Goal: Transaction & Acquisition: Obtain resource

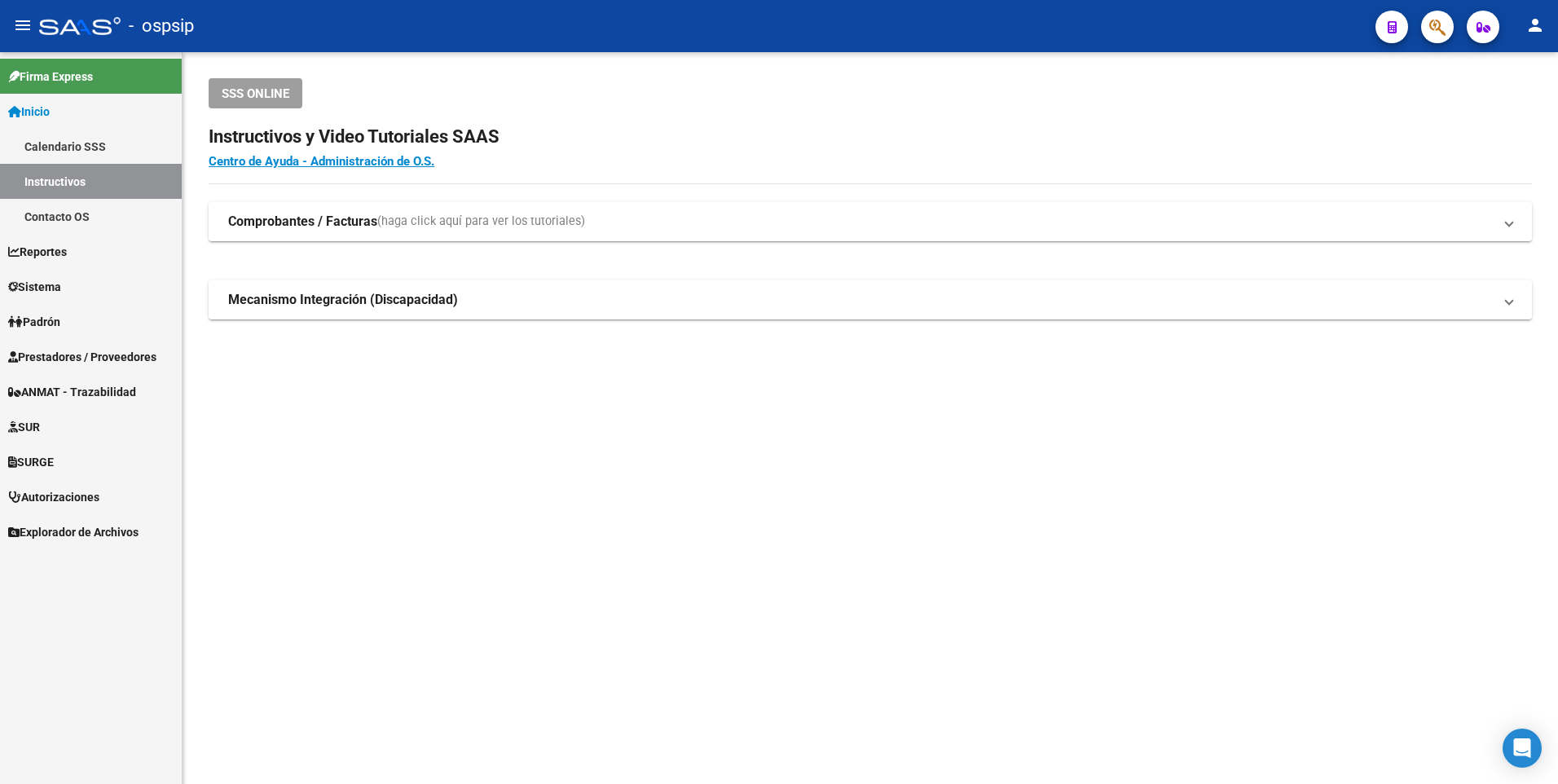
click at [86, 350] on span "Prestadores / Proveedores" at bounding box center [83, 357] width 148 height 18
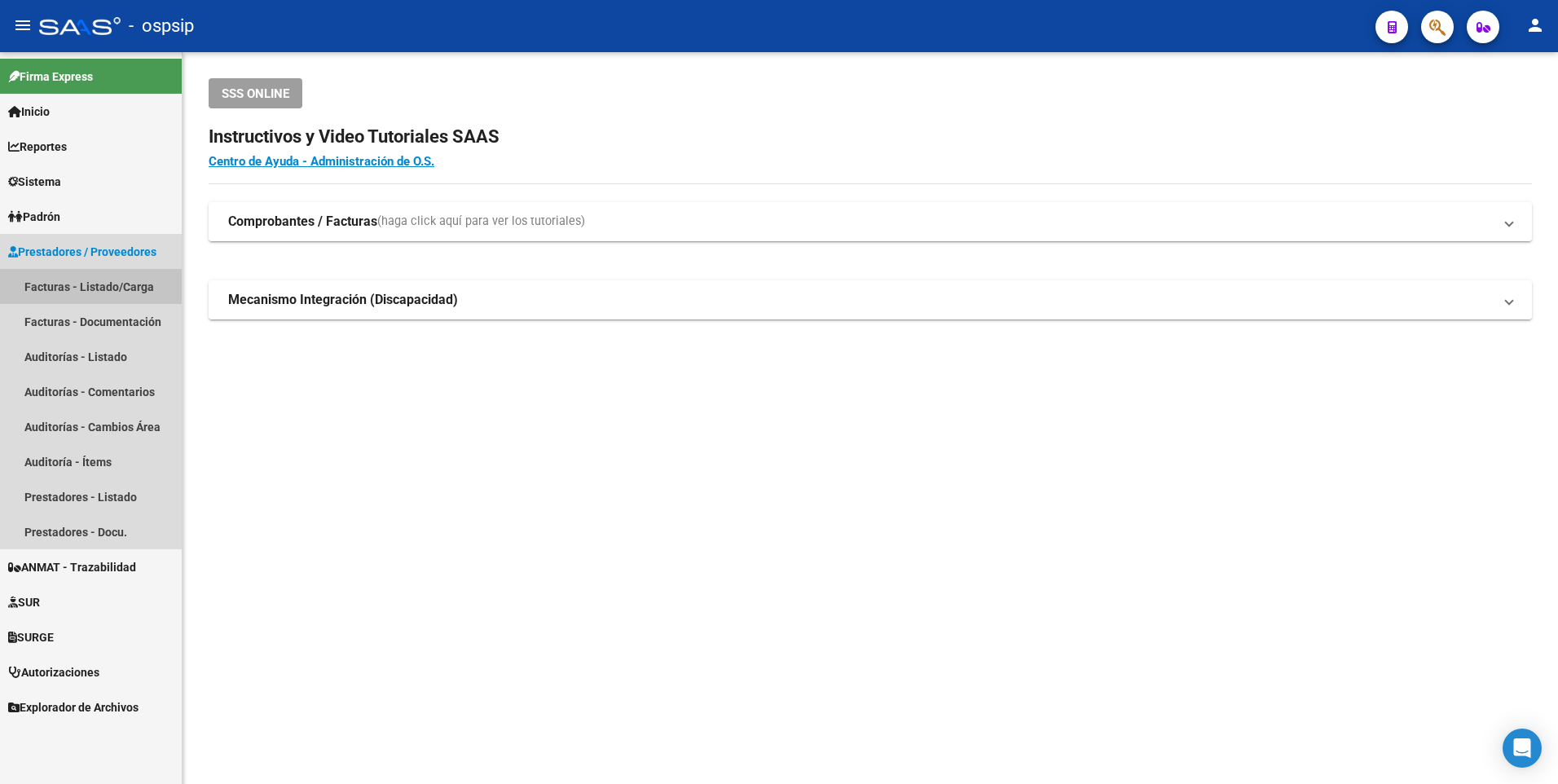
click at [83, 282] on link "Facturas - Listado/Carga" at bounding box center [90, 286] width 182 height 35
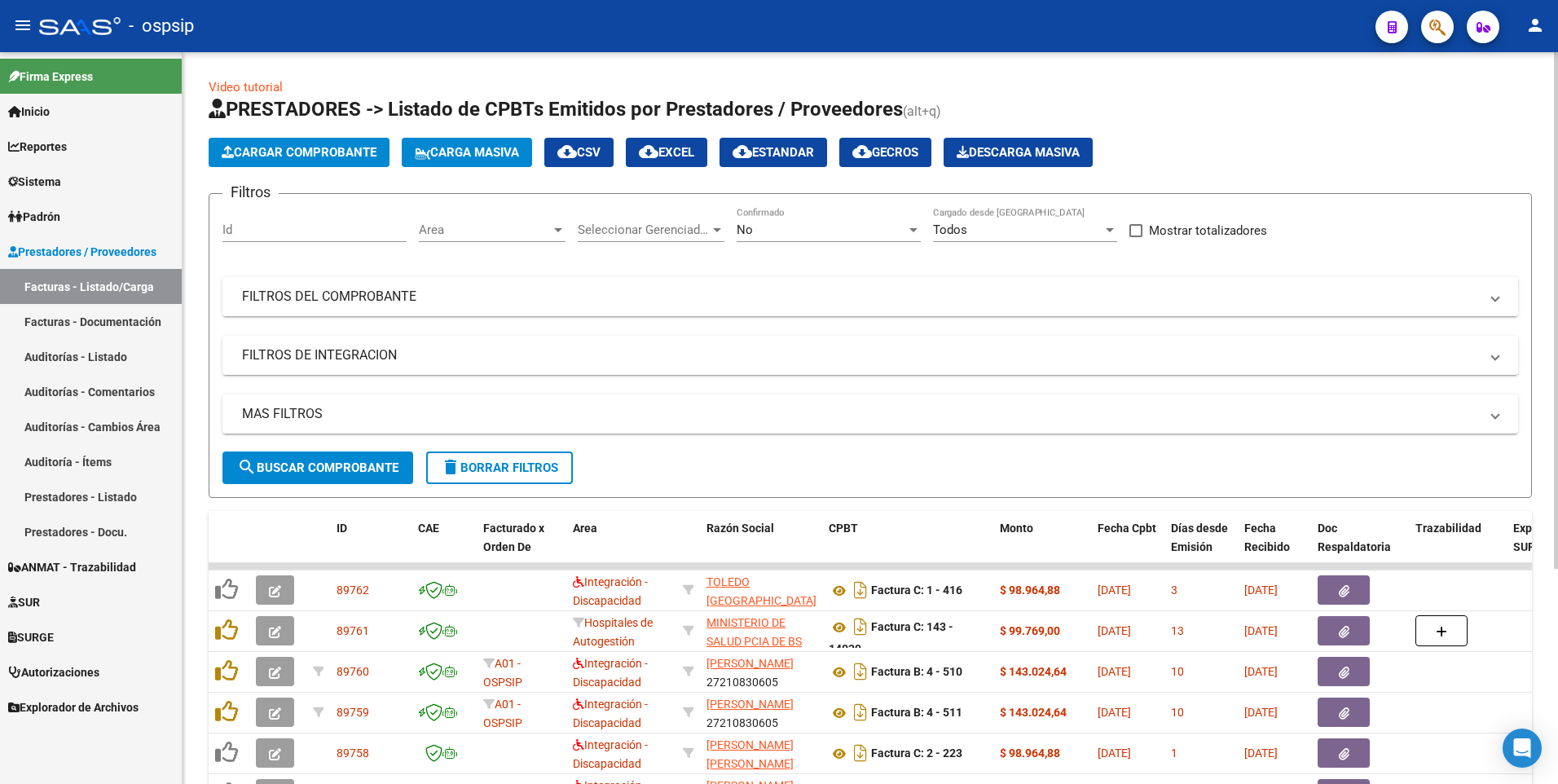
click at [336, 282] on mat-expansion-panel-header "FILTROS DEL COMPROBANTE" at bounding box center [870, 297] width 1295 height 39
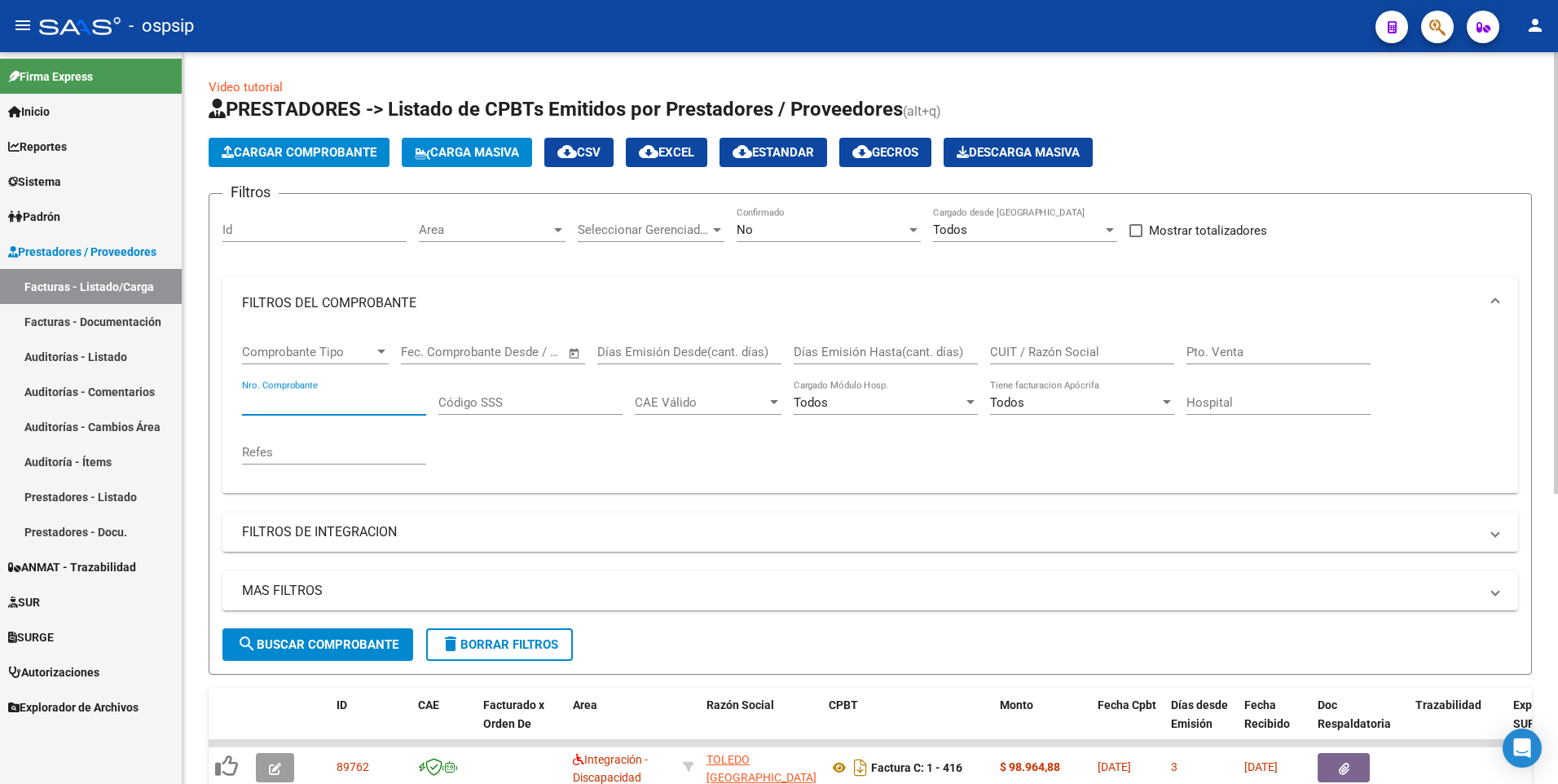
click at [340, 405] on input "Nro. Comprobante" at bounding box center [334, 402] width 184 height 15
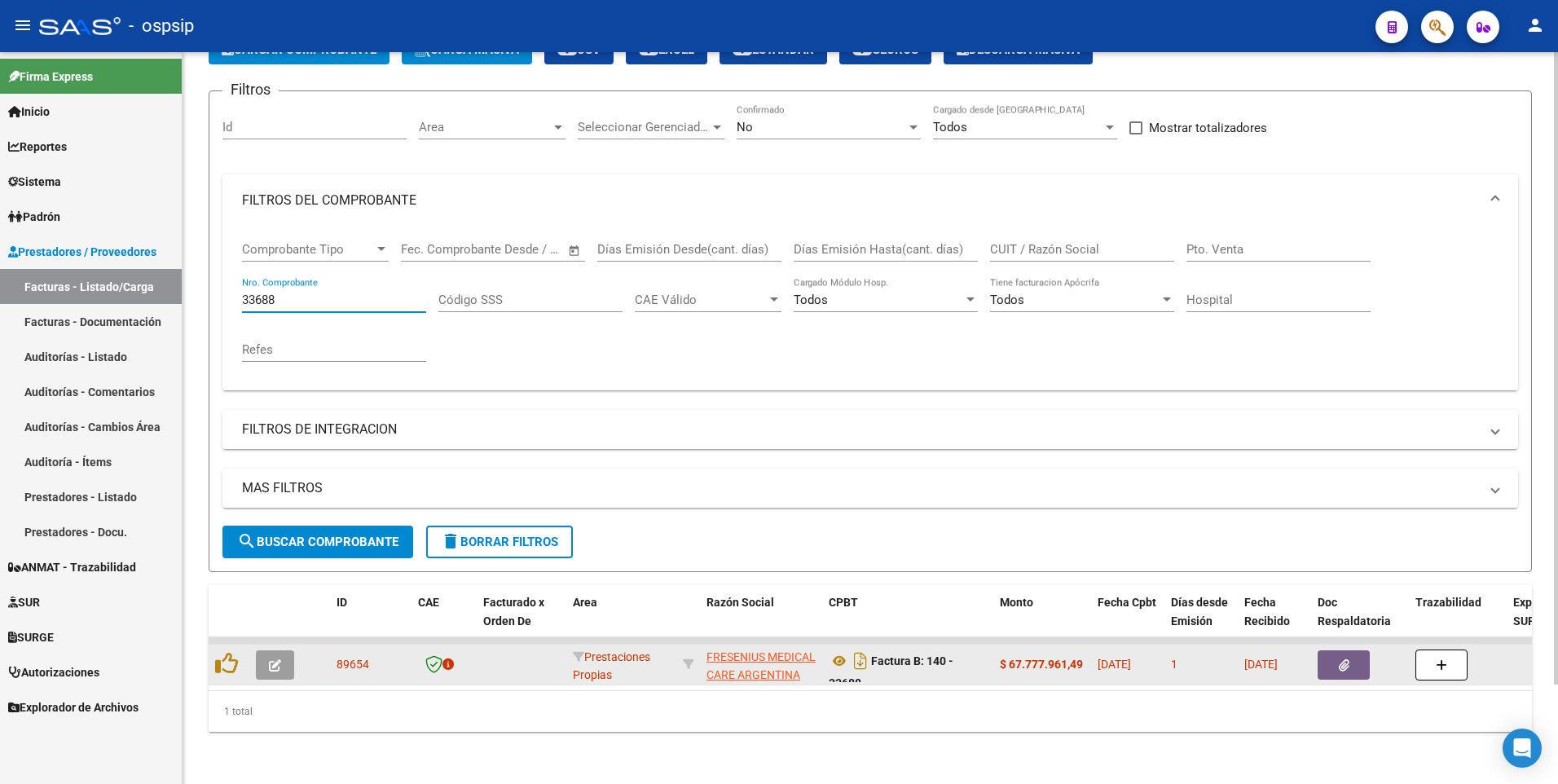
type input "33688"
click at [1331, 650] on button "button" at bounding box center [1343, 665] width 52 height 29
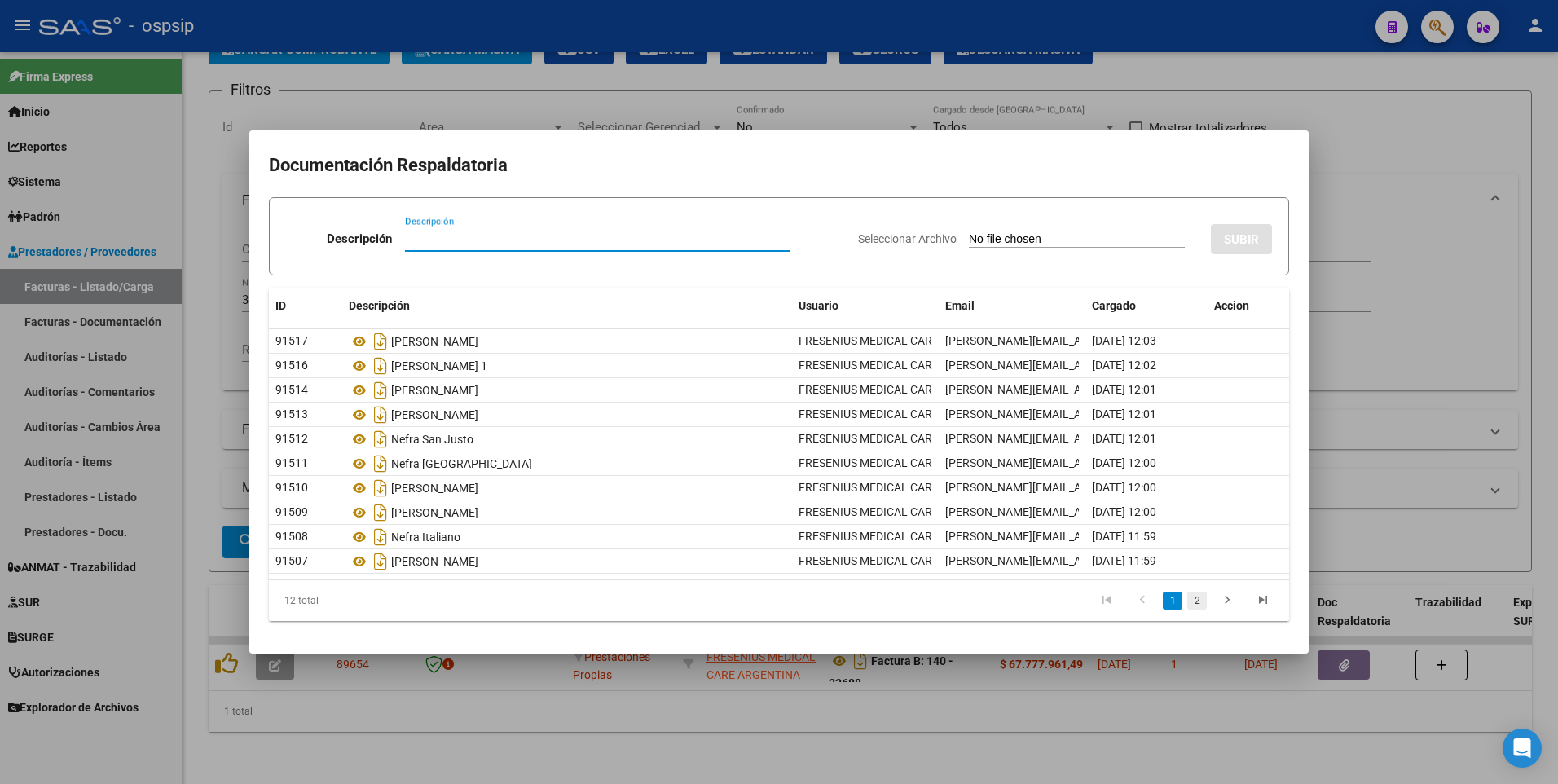
click at [1200, 592] on link "2" at bounding box center [1196, 600] width 20 height 18
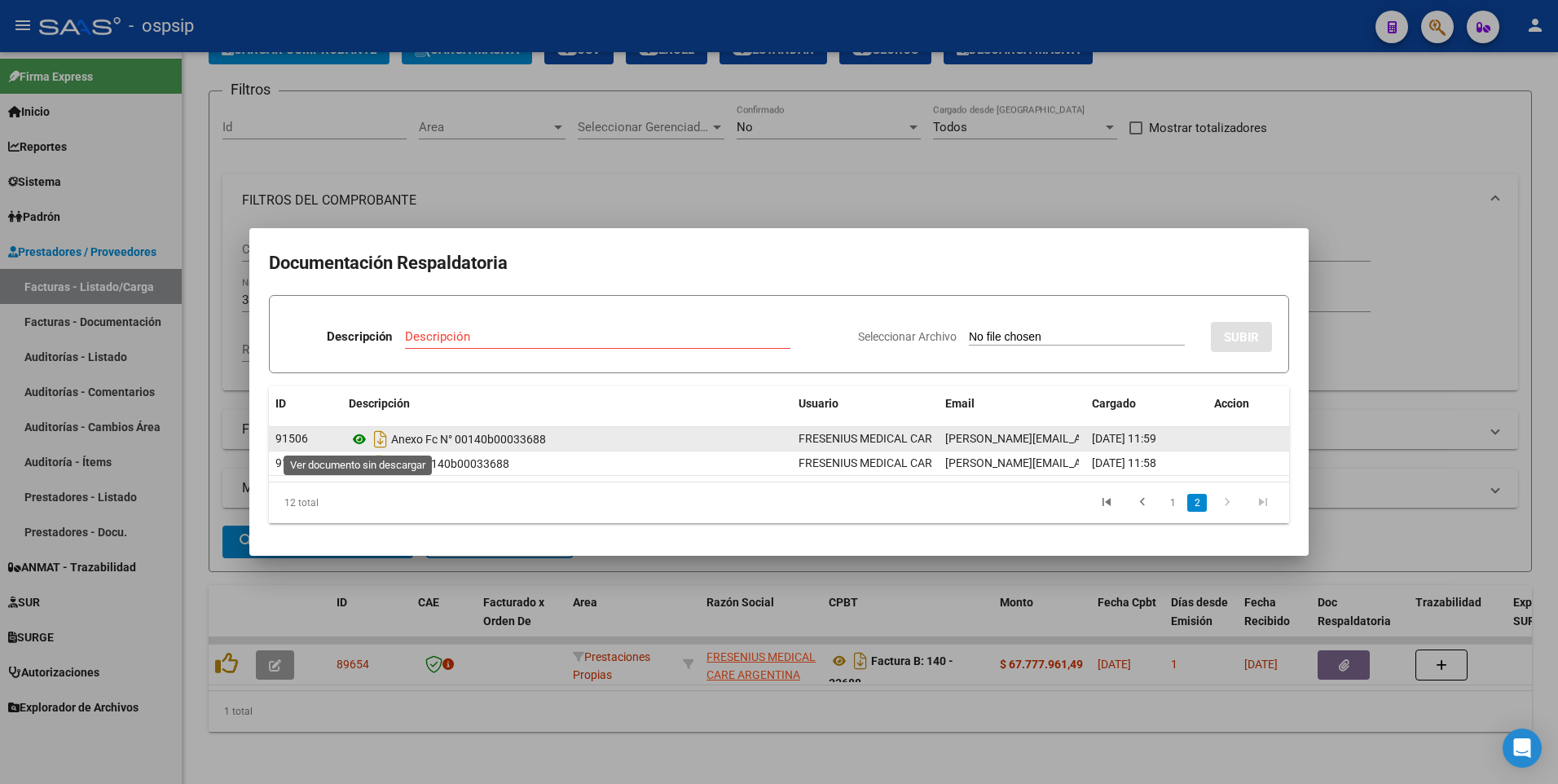
click at [361, 437] on icon at bounding box center [359, 438] width 21 height 20
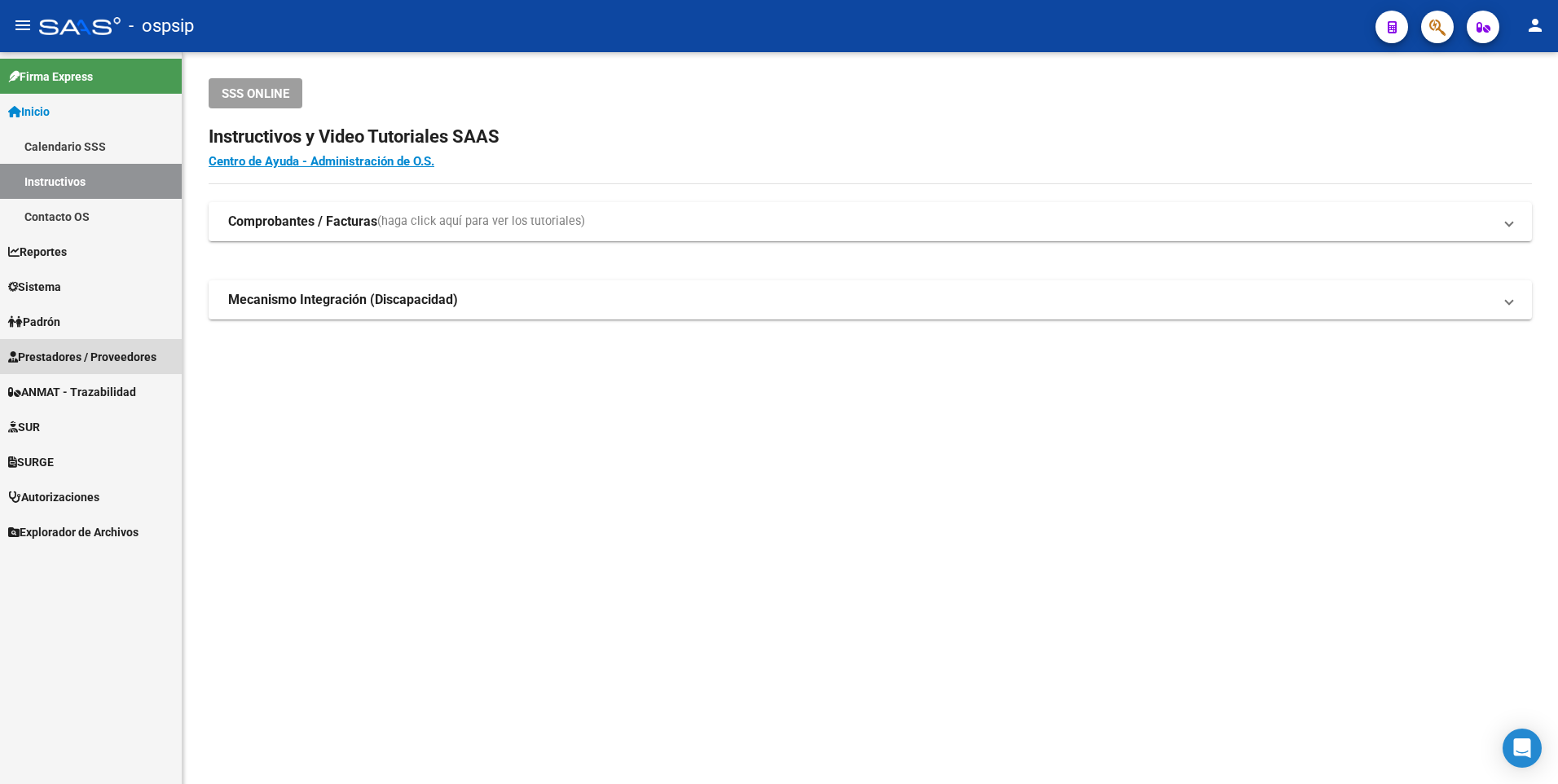
click at [95, 350] on span "Prestadores / Proveedores" at bounding box center [83, 357] width 148 height 18
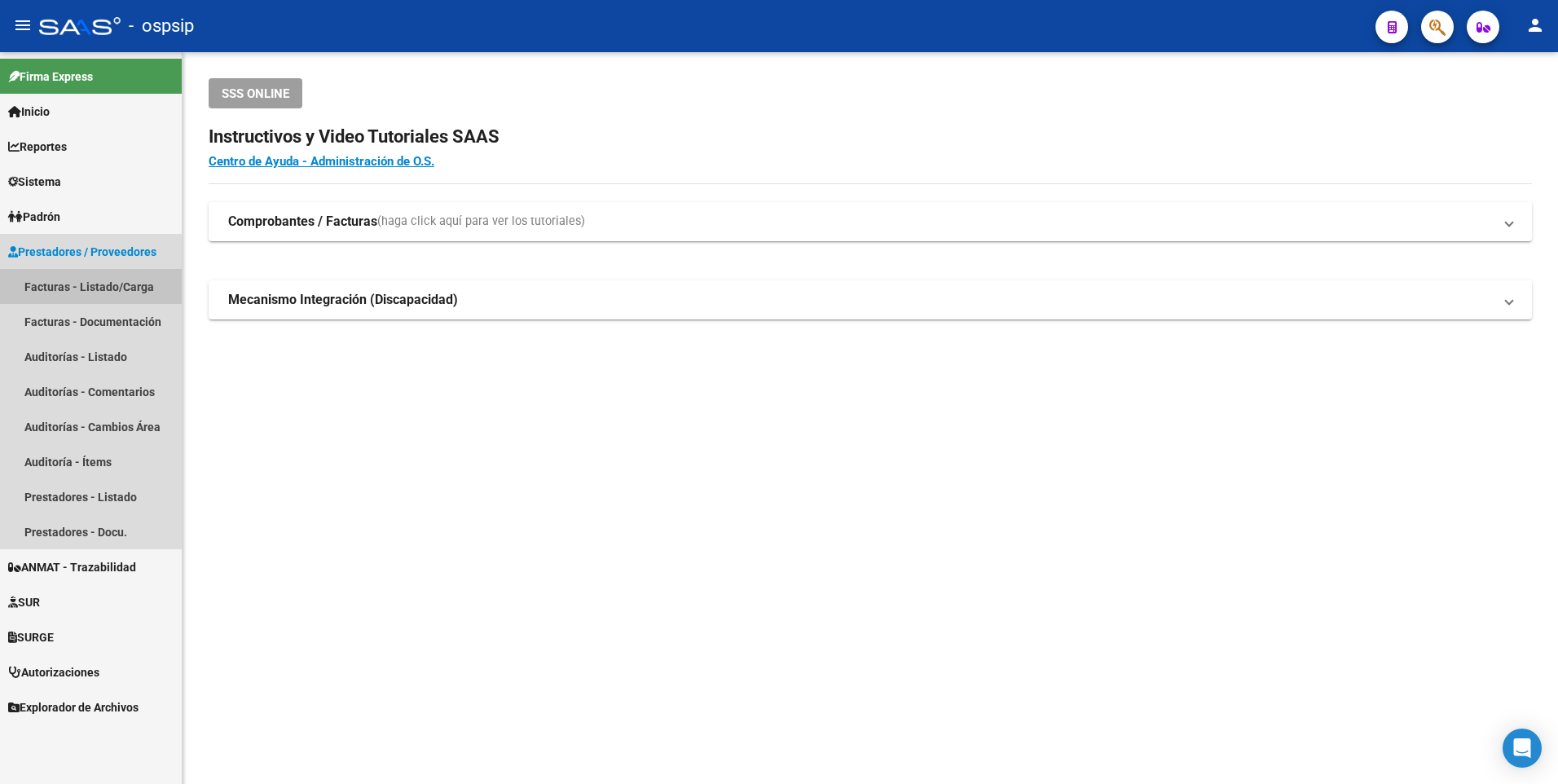
click at [118, 288] on link "Facturas - Listado/Carga" at bounding box center [90, 286] width 182 height 35
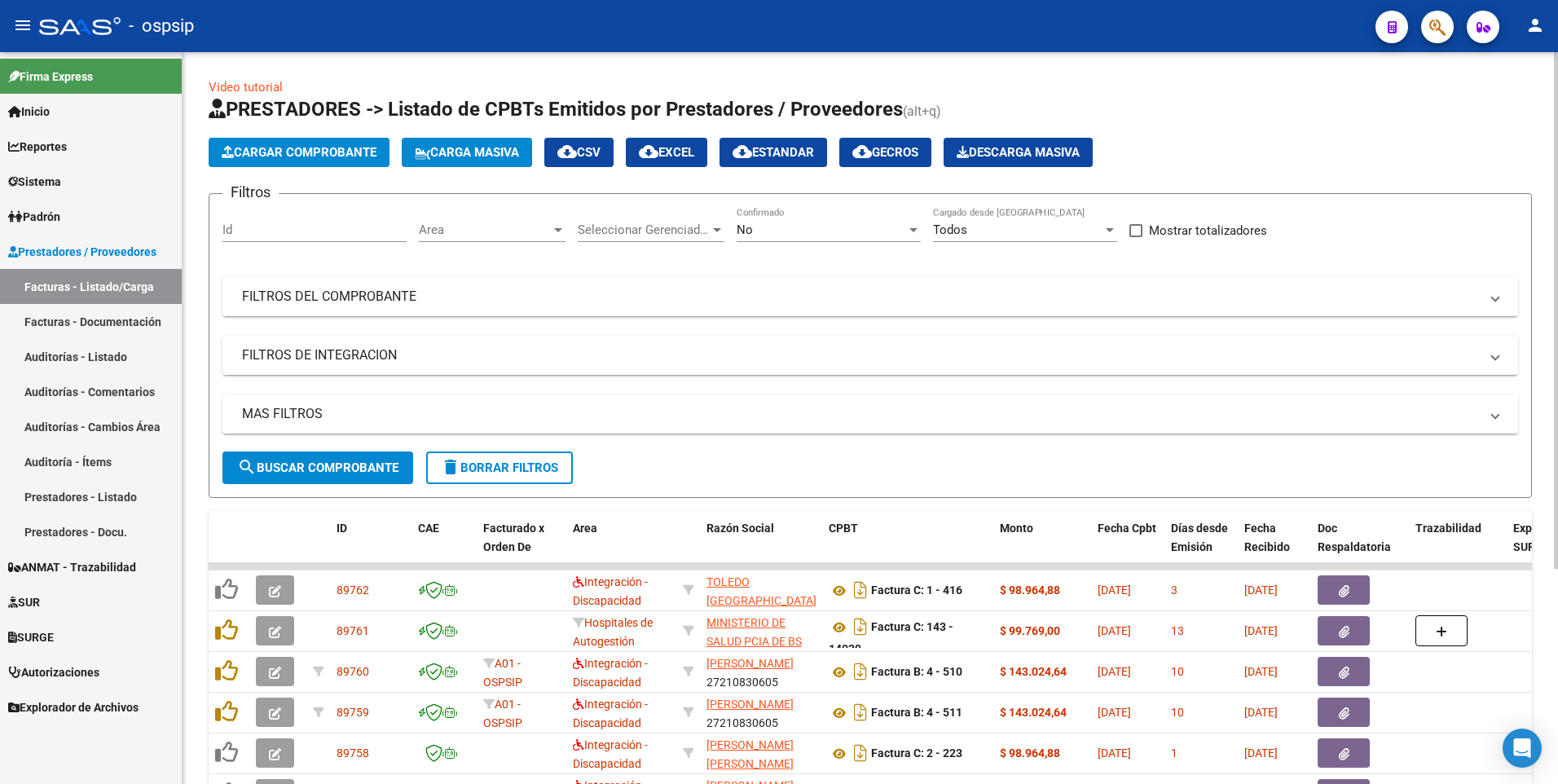
click at [334, 293] on mat-panel-title "FILTROS DEL COMPROBANTE" at bounding box center [860, 296] width 1236 height 18
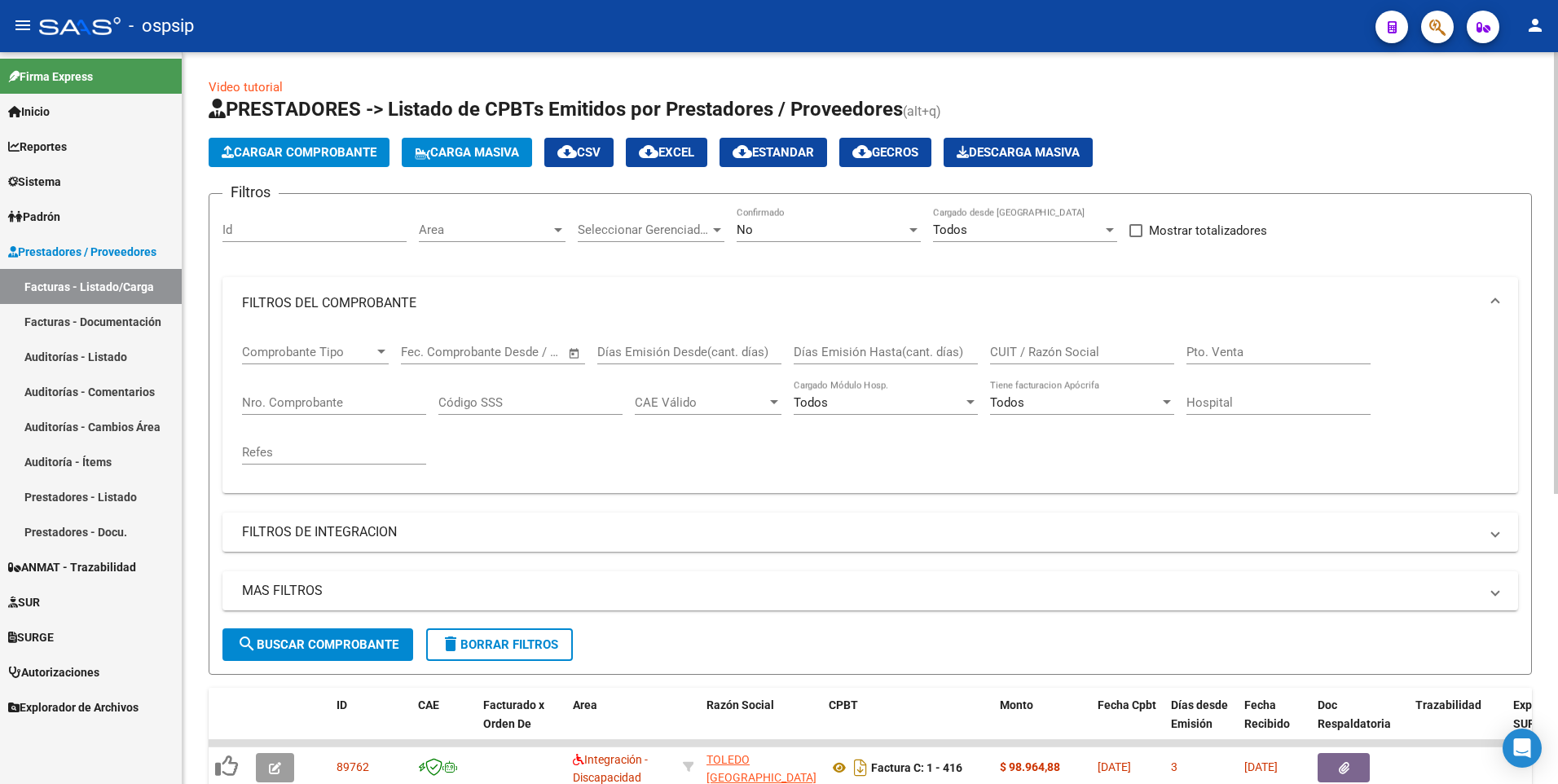
click at [334, 387] on div "Nro. Comprobante" at bounding box center [334, 397] width 184 height 35
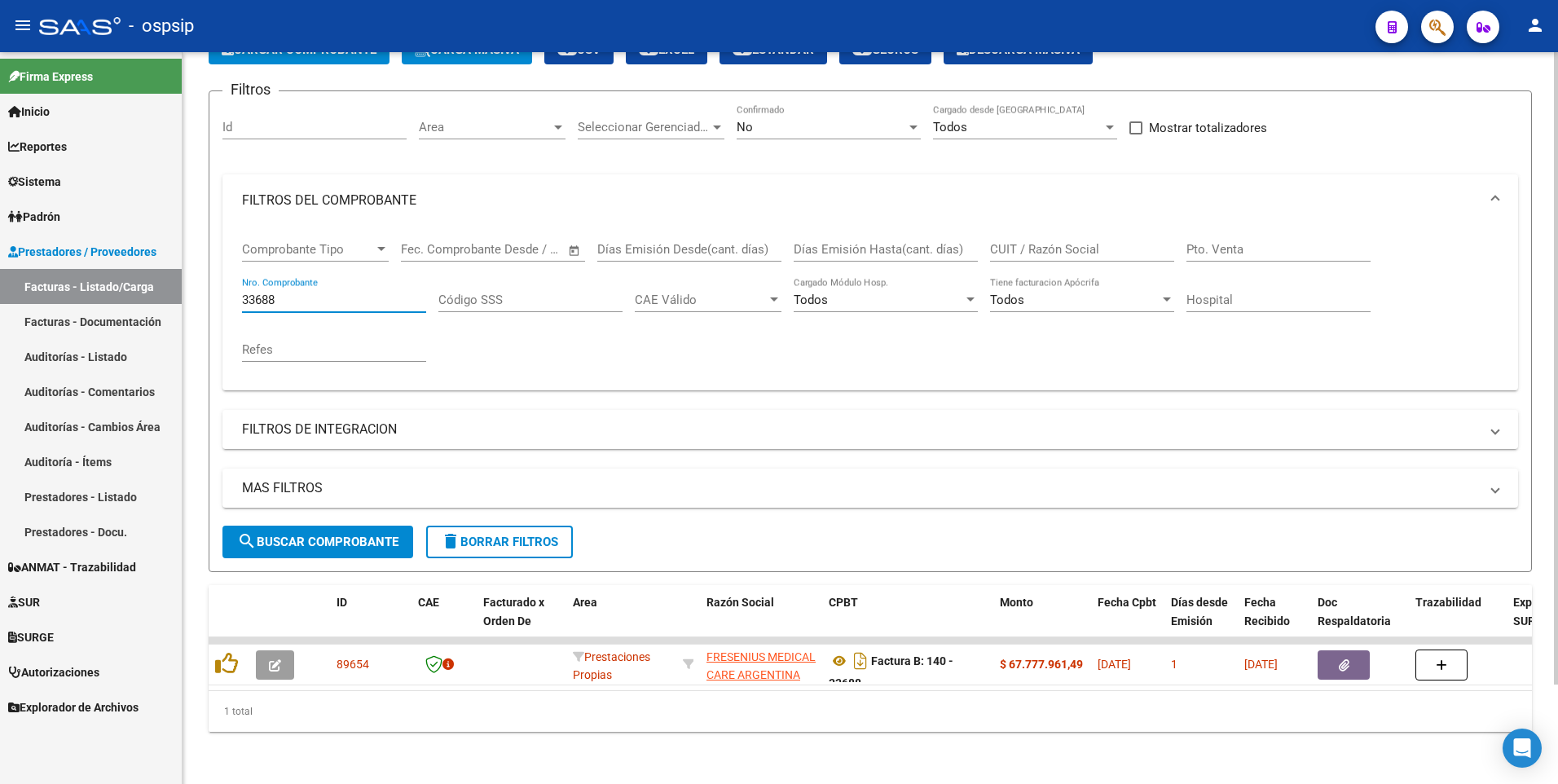
scroll to position [115, 0]
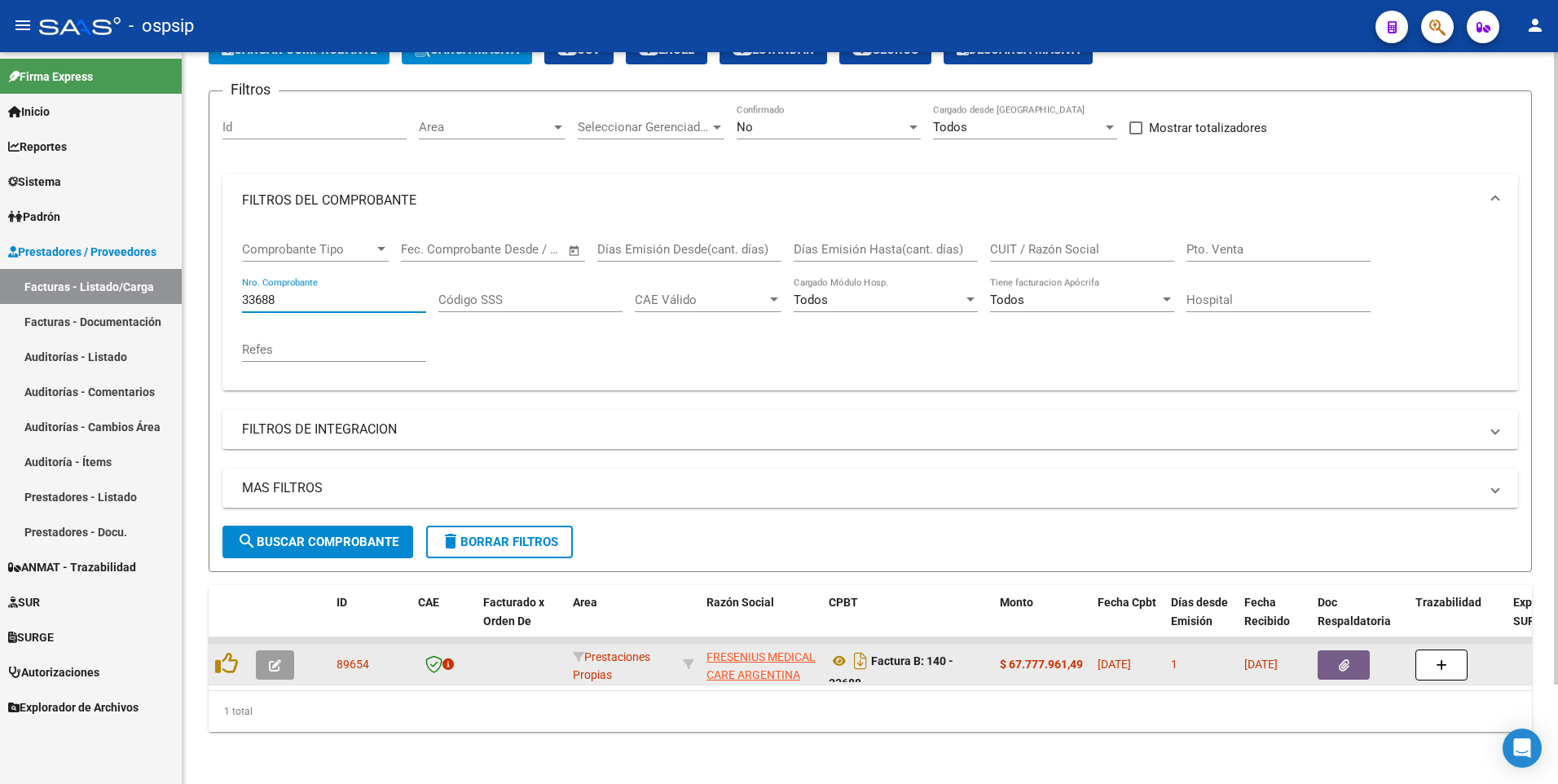
type input "33688"
click at [1343, 659] on icon "button" at bounding box center [1344, 665] width 10 height 12
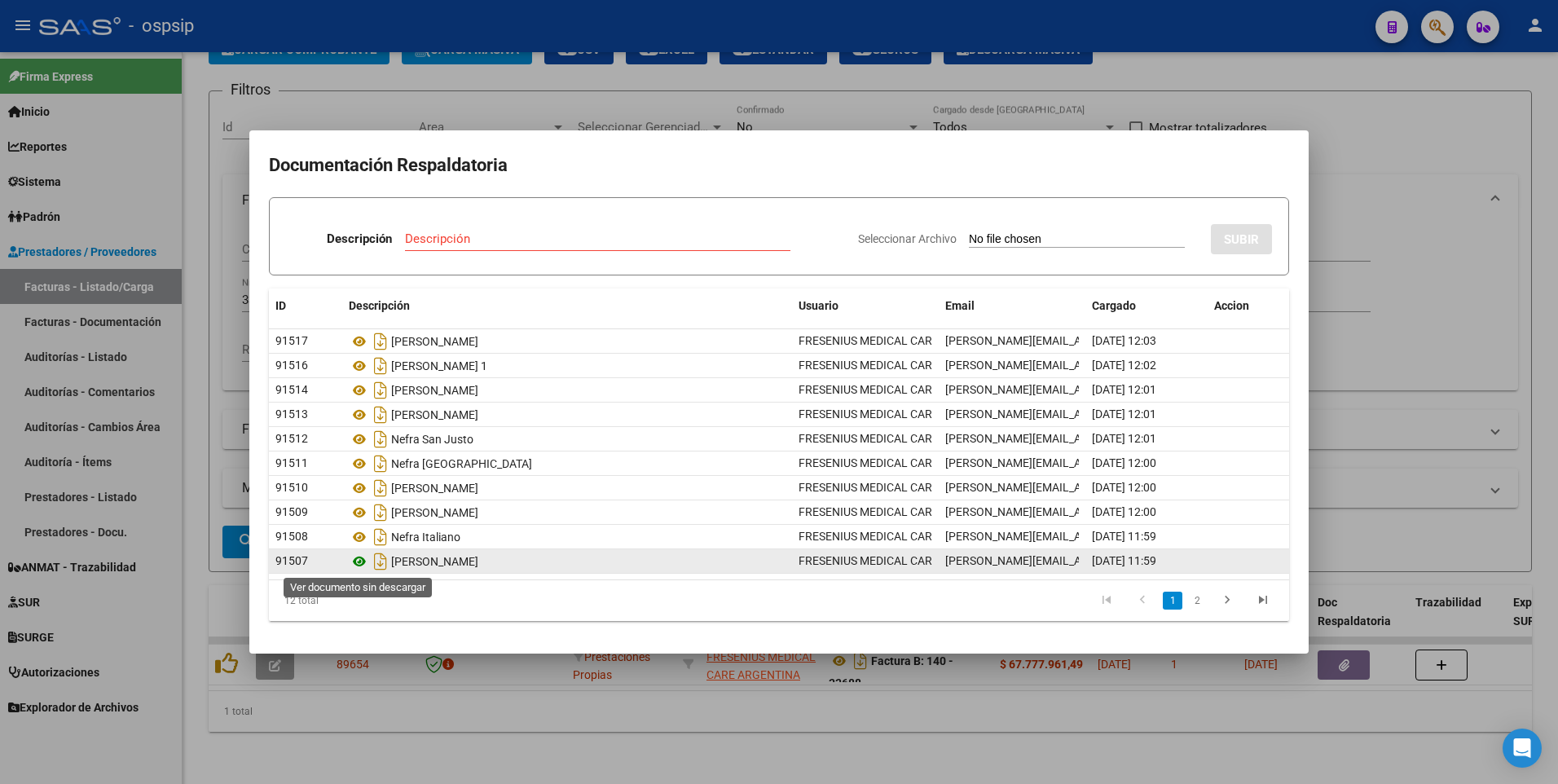
click at [356, 560] on icon at bounding box center [359, 560] width 21 height 20
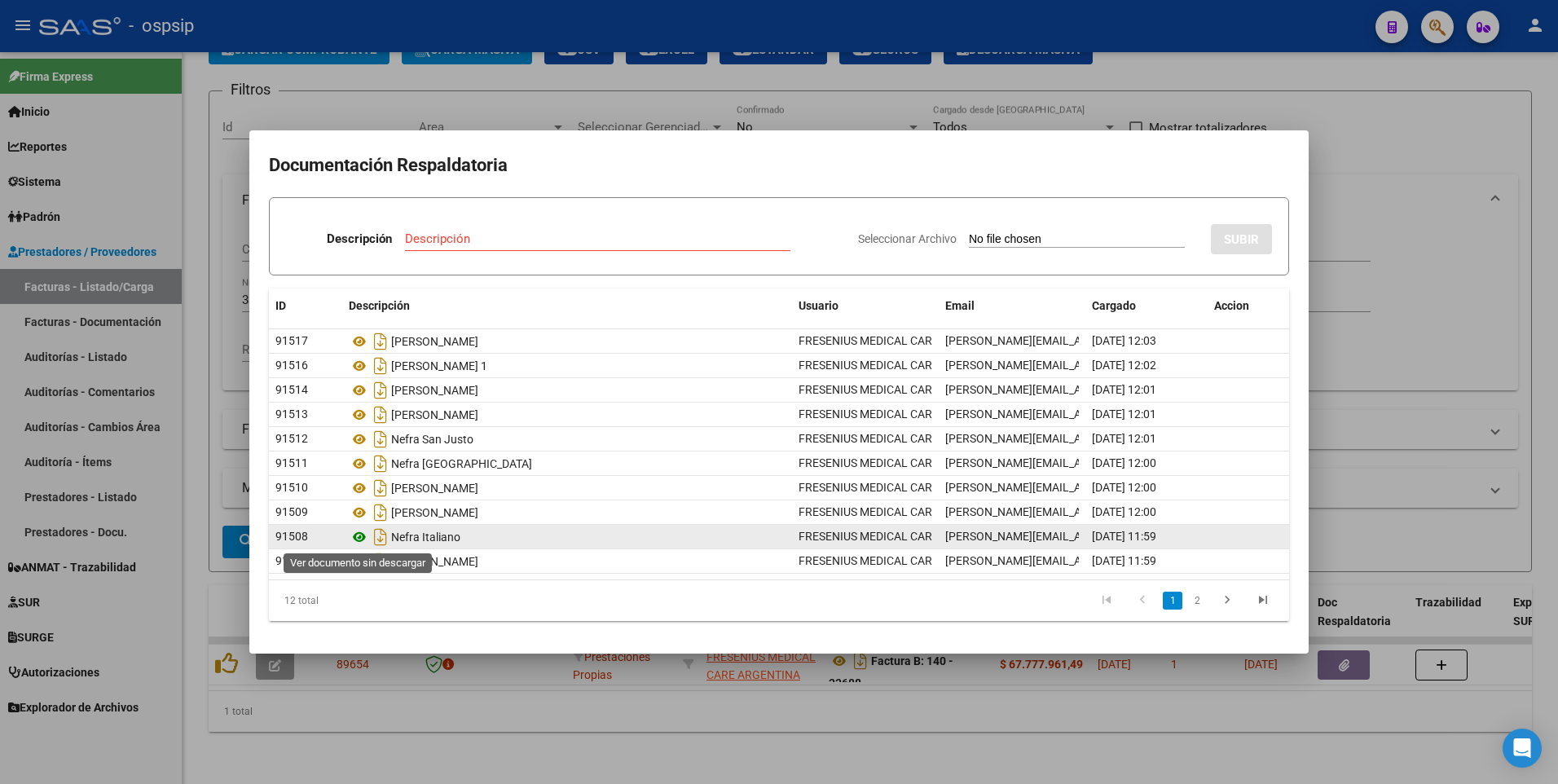
click at [363, 539] on icon at bounding box center [359, 537] width 21 height 20
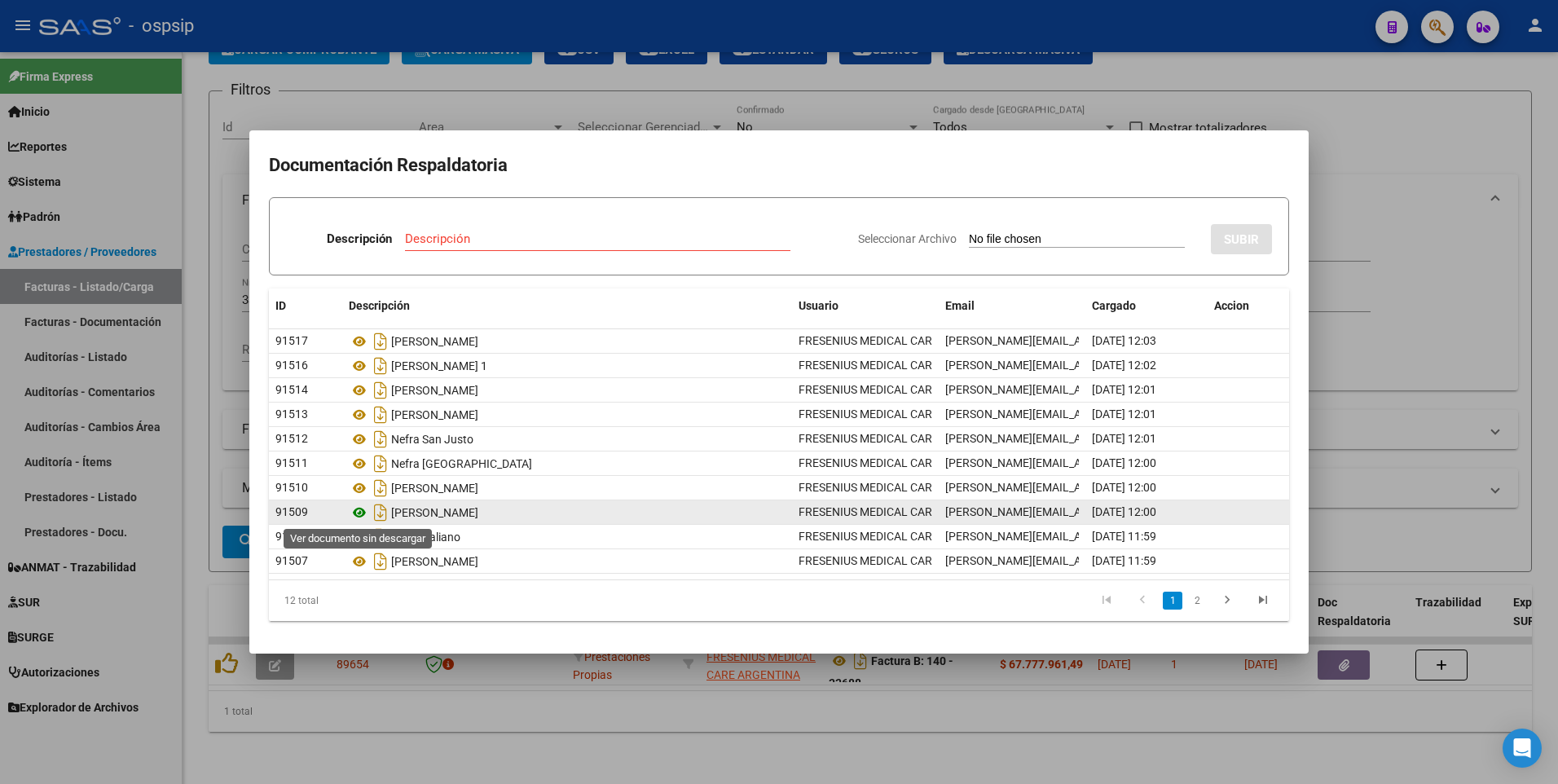
click at [358, 510] on icon at bounding box center [359, 512] width 21 height 20
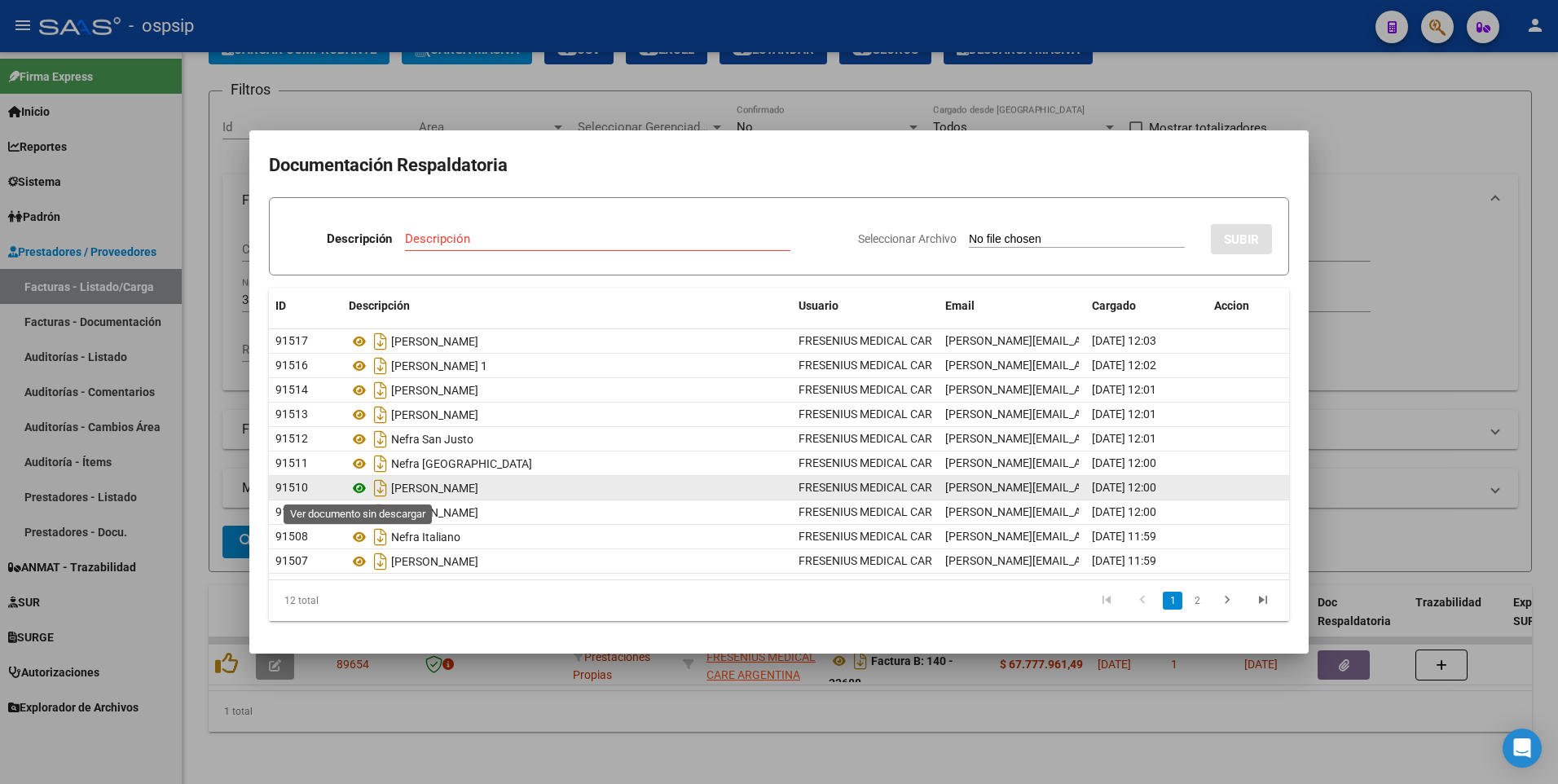
click at [363, 486] on icon at bounding box center [359, 488] width 21 height 20
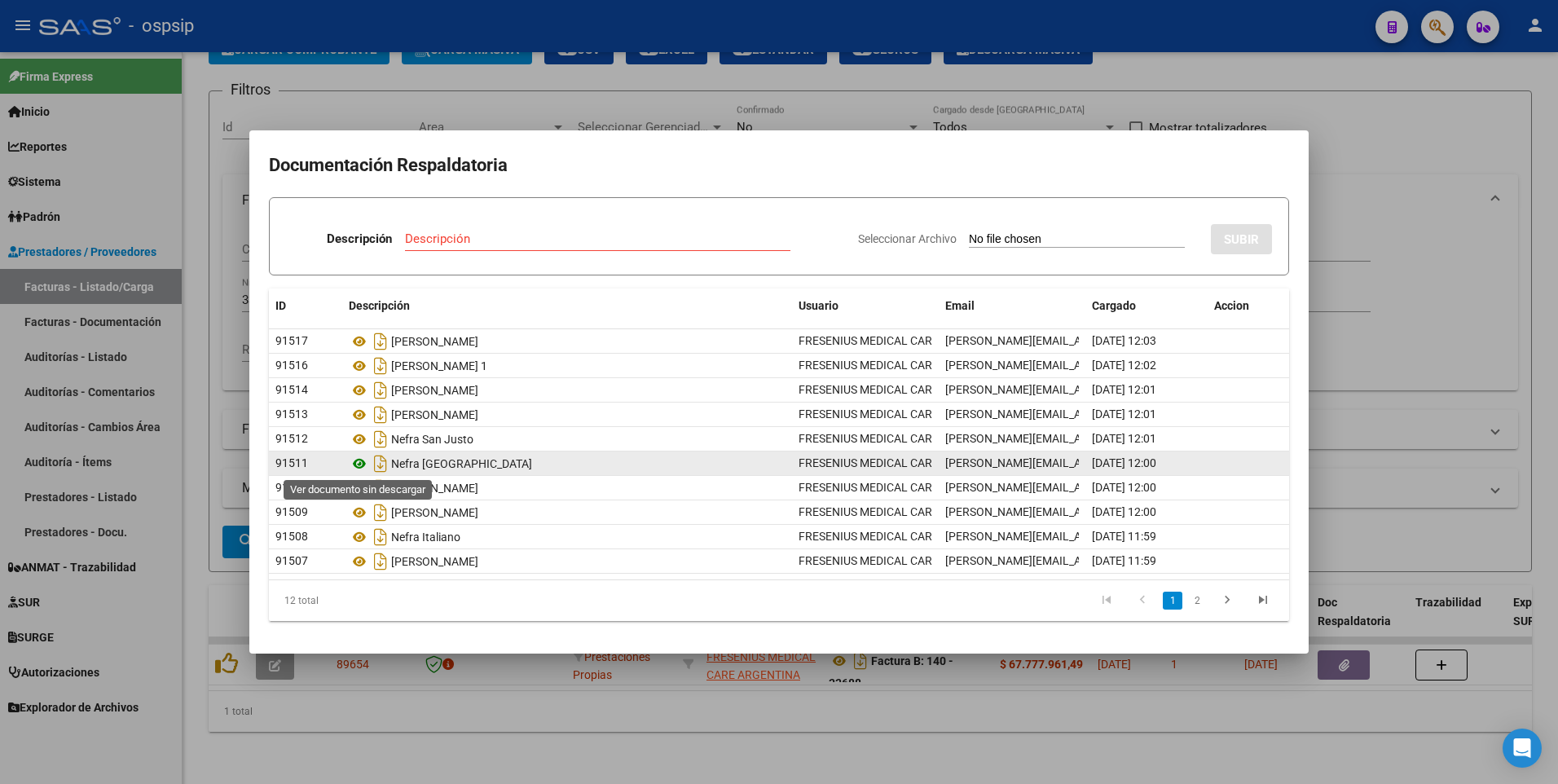
click at [362, 458] on icon at bounding box center [359, 463] width 21 height 20
click at [360, 462] on icon at bounding box center [359, 463] width 21 height 20
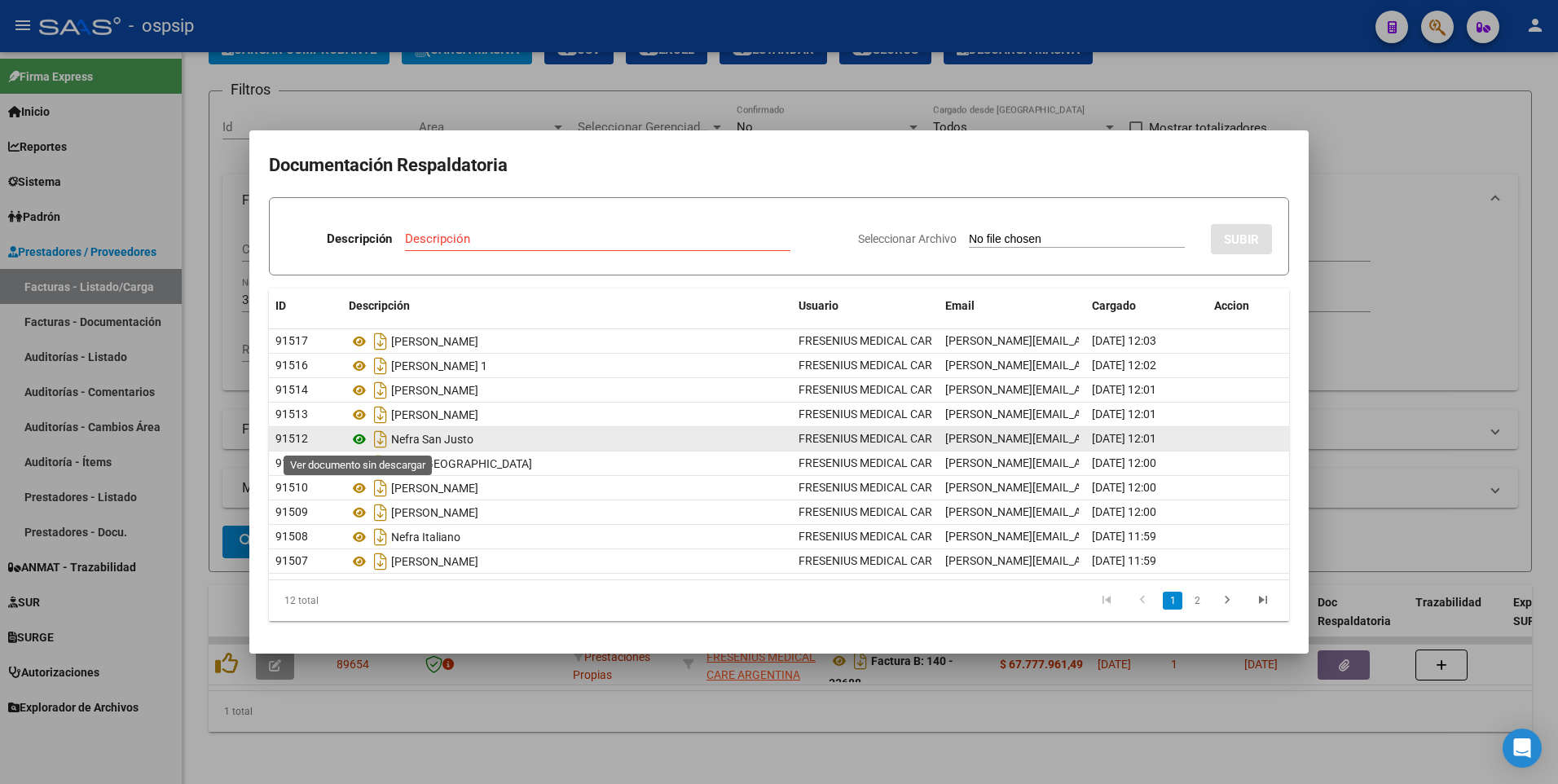
click at [356, 438] on icon at bounding box center [359, 438] width 21 height 20
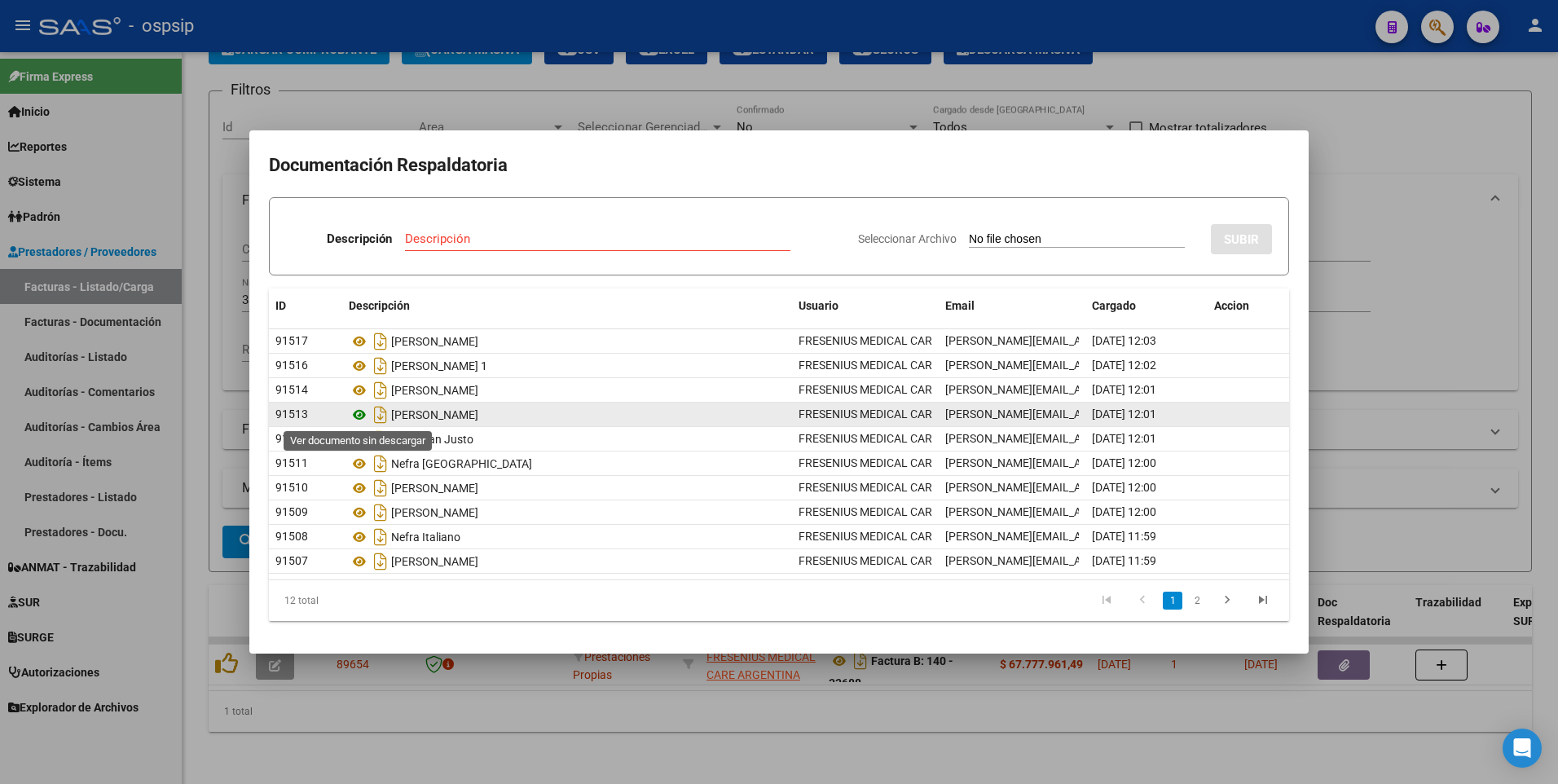
click at [354, 415] on icon at bounding box center [359, 415] width 21 height 20
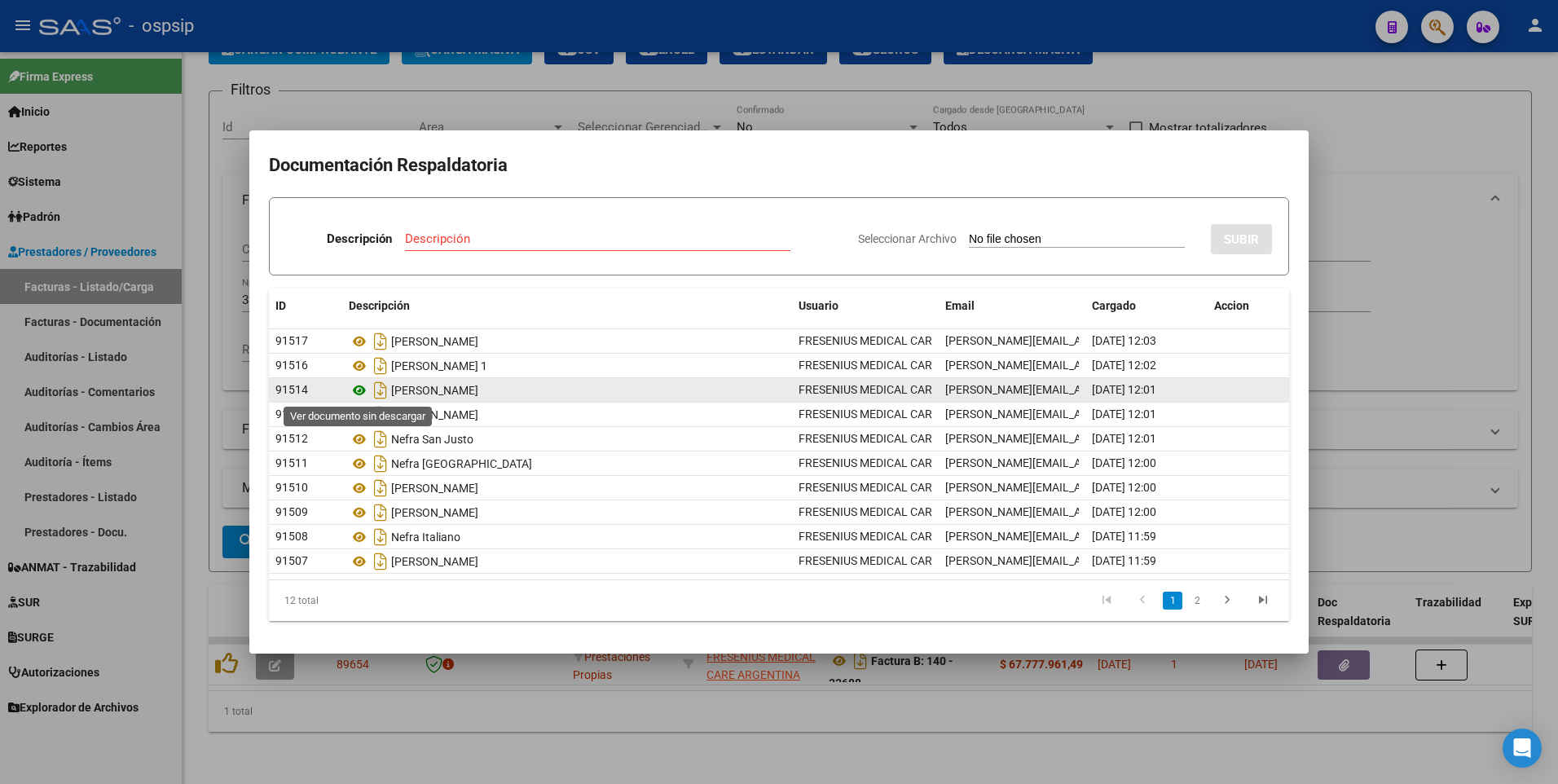
click at [355, 390] on icon at bounding box center [359, 390] width 21 height 20
